Goal: Check status: Check status

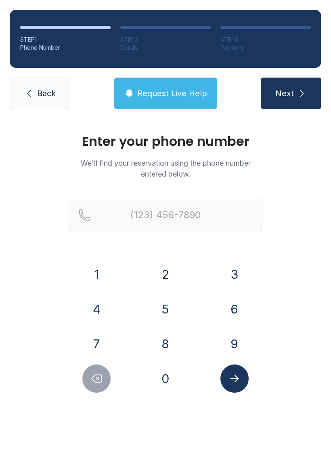
click at [168, 341] on button "8" at bounding box center [166, 344] width 28 height 28
click at [224, 305] on button "6" at bounding box center [235, 309] width 28 height 28
click at [104, 312] on button "4" at bounding box center [96, 309] width 28 height 28
click at [165, 336] on button "8" at bounding box center [166, 344] width 28 height 28
click at [229, 307] on button "6" at bounding box center [235, 309] width 28 height 28
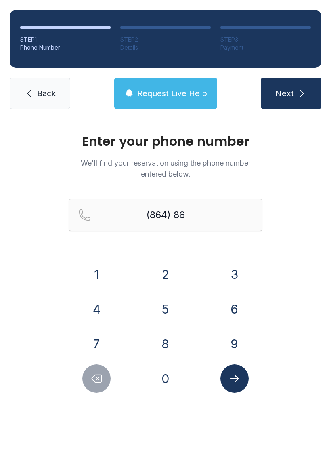
click at [102, 342] on button "7" at bounding box center [96, 344] width 28 height 28
click at [235, 343] on button "9" at bounding box center [235, 344] width 28 height 28
click at [101, 279] on button "1" at bounding box center [96, 274] width 28 height 28
click at [167, 383] on button "0" at bounding box center [166, 379] width 28 height 28
click at [237, 335] on button "9" at bounding box center [235, 344] width 28 height 28
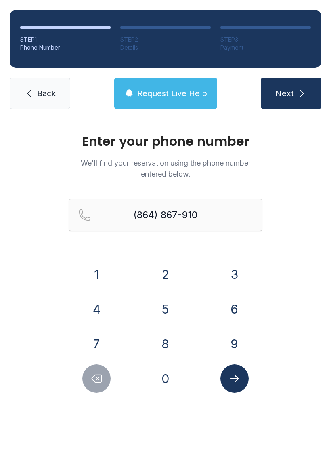
type input "[PHONE_NUMBER]"
click at [293, 99] on button "Next" at bounding box center [291, 94] width 61 height 32
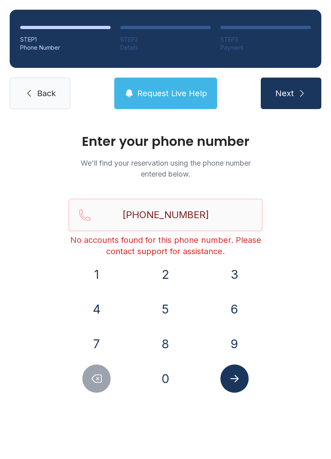
click at [48, 103] on link "Back" at bounding box center [40, 94] width 61 height 32
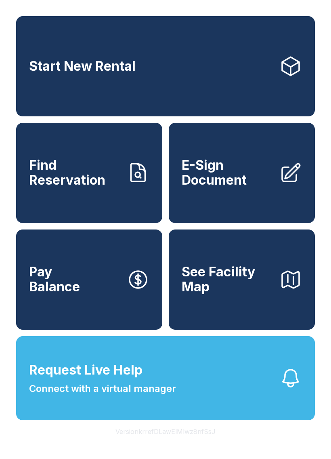
click at [89, 180] on span "Find Reservation" at bounding box center [74, 173] width 91 height 30
